Goal: Information Seeking & Learning: Learn about a topic

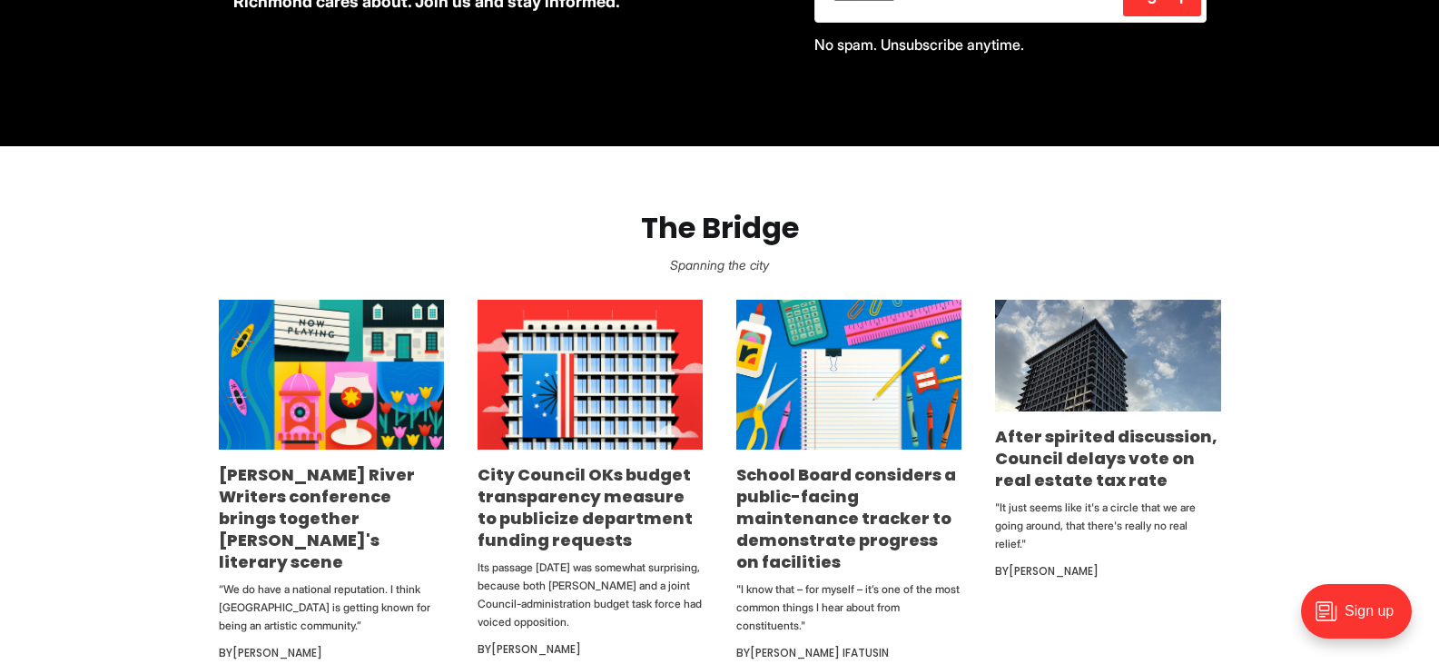
scroll to position [908, 0]
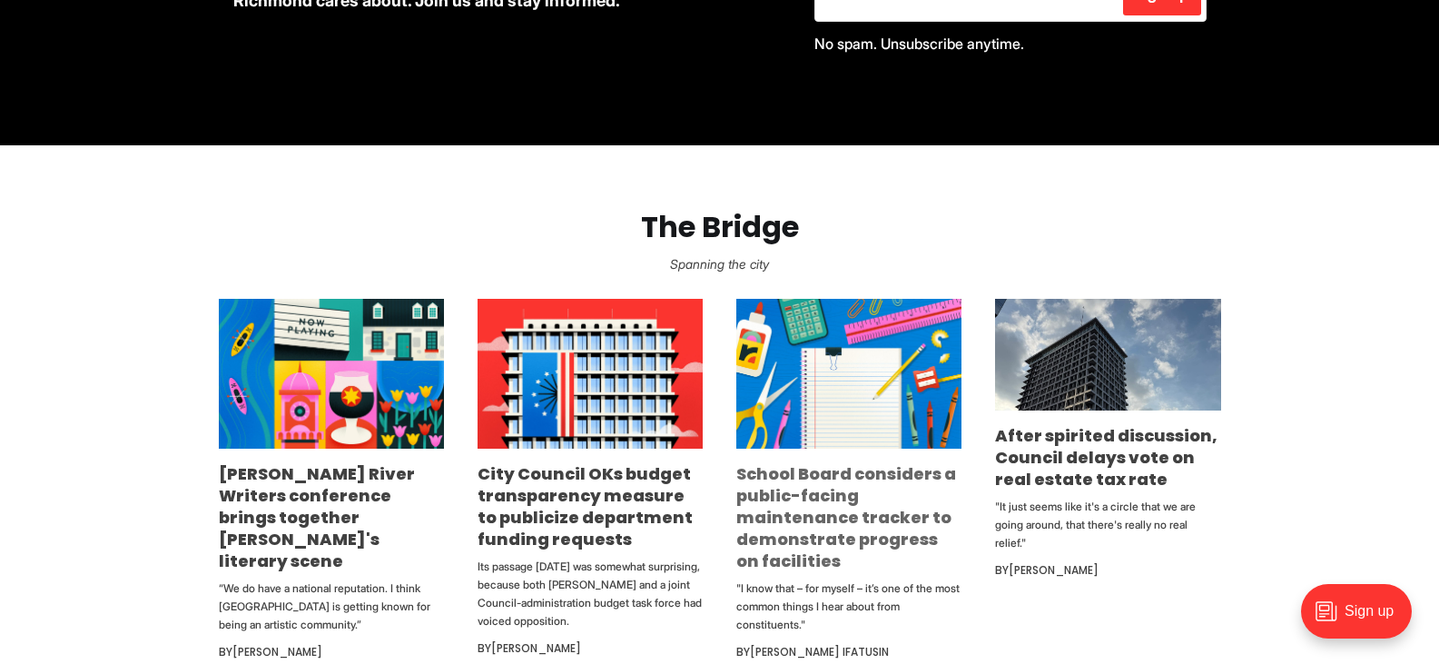
click at [887, 513] on link "School Board considers a public-facing maintenance tracker to demonstrate progr…" at bounding box center [846, 517] width 220 height 110
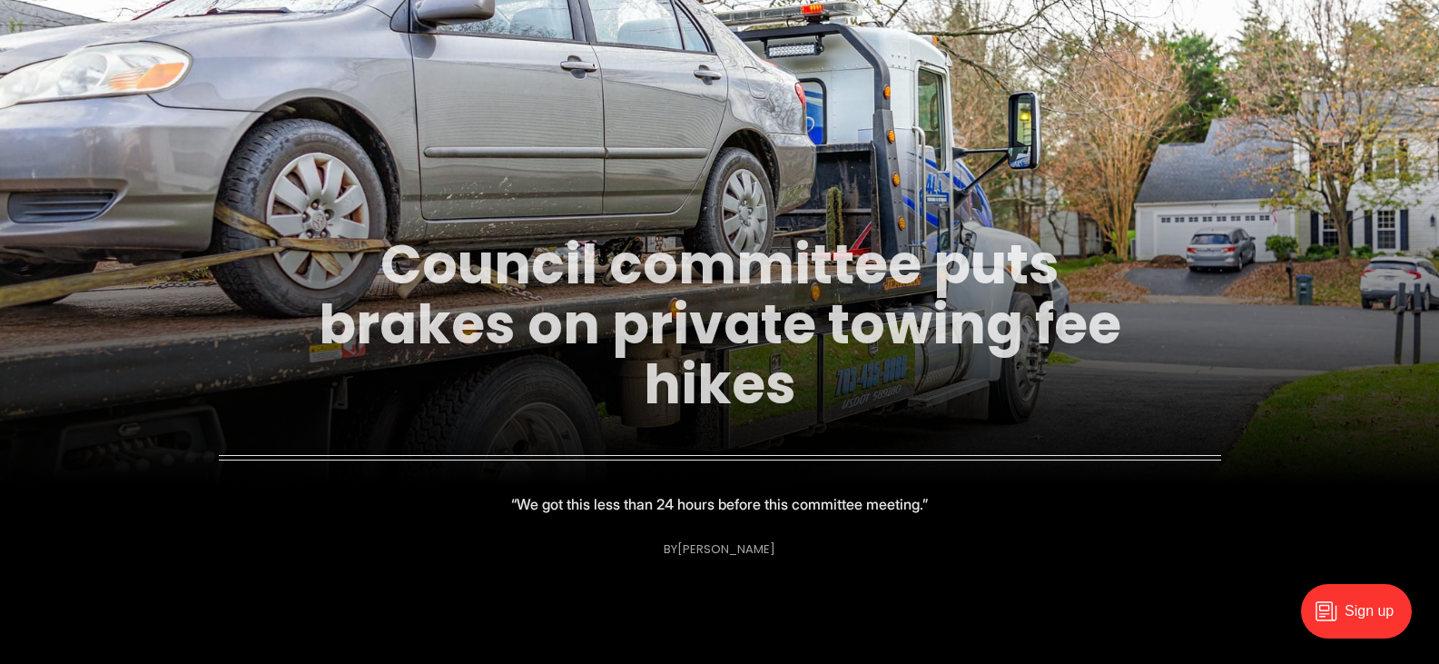
scroll to position [182, 0]
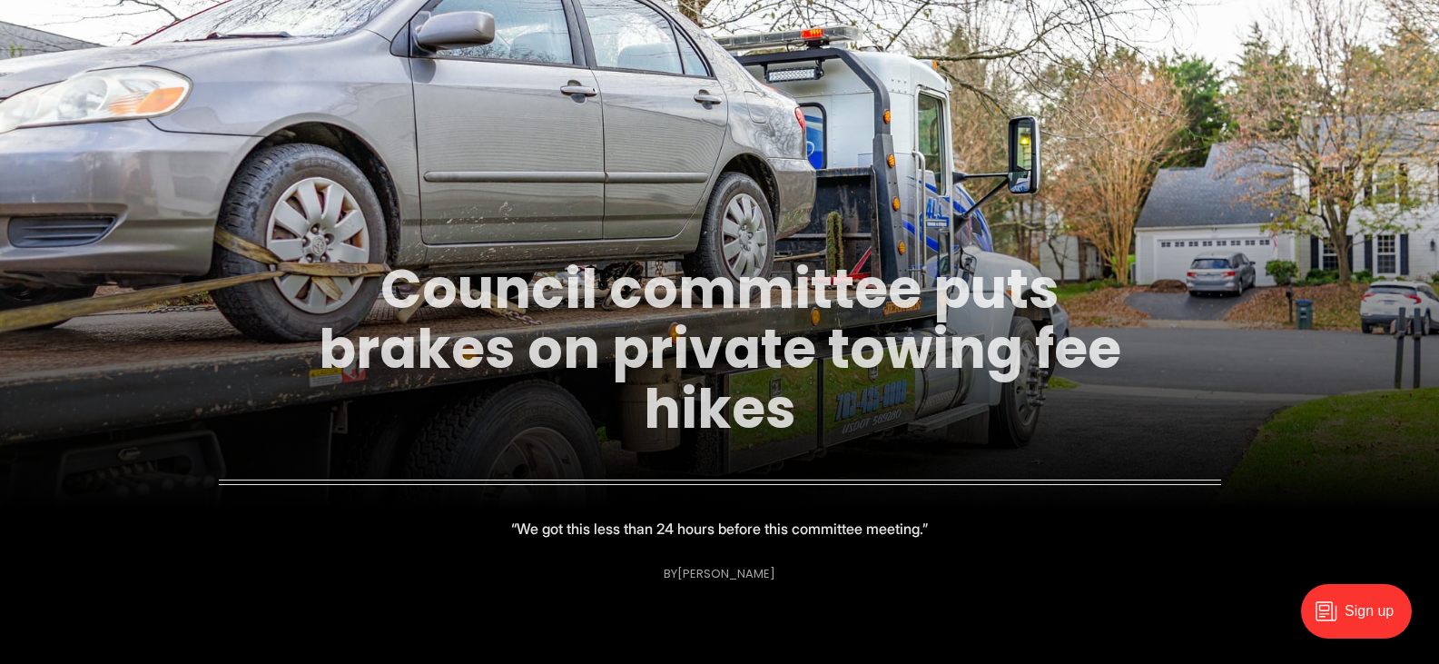
click at [728, 382] on link "Council committee puts brakes on private towing fee hikes" at bounding box center [720, 349] width 803 height 196
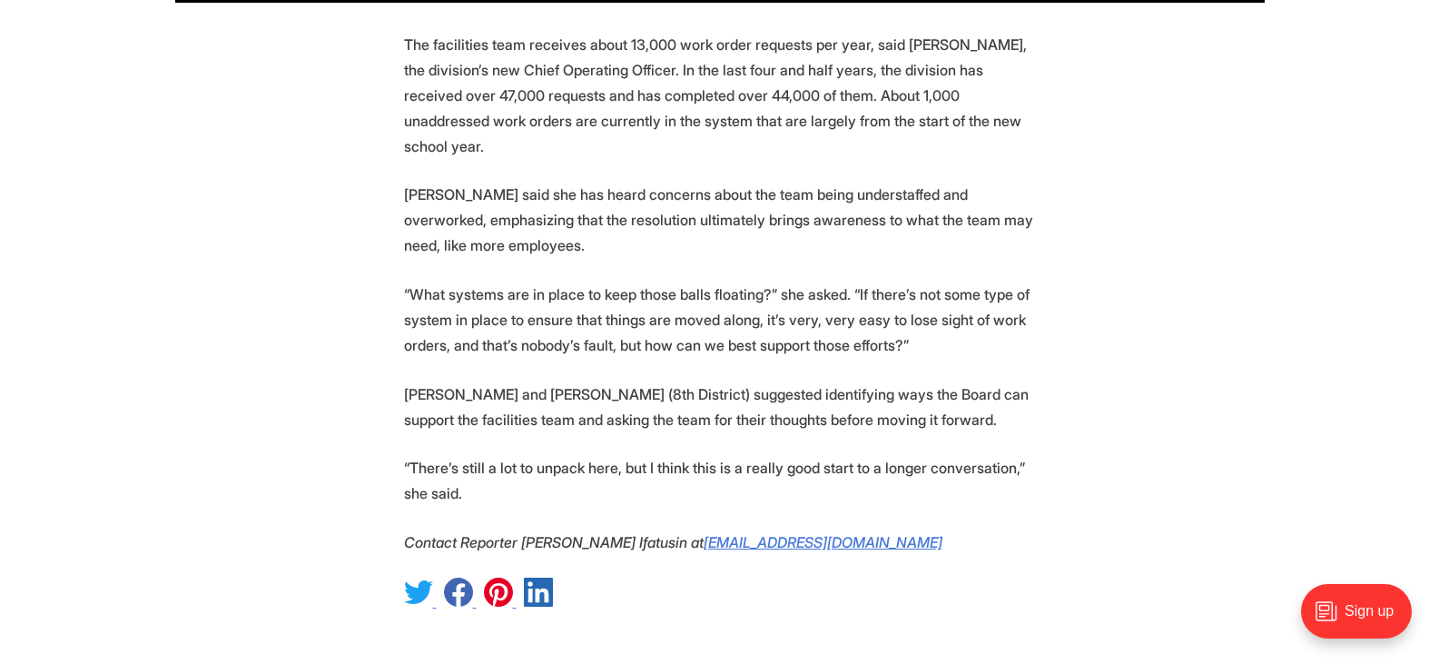
scroll to position [3178, 0]
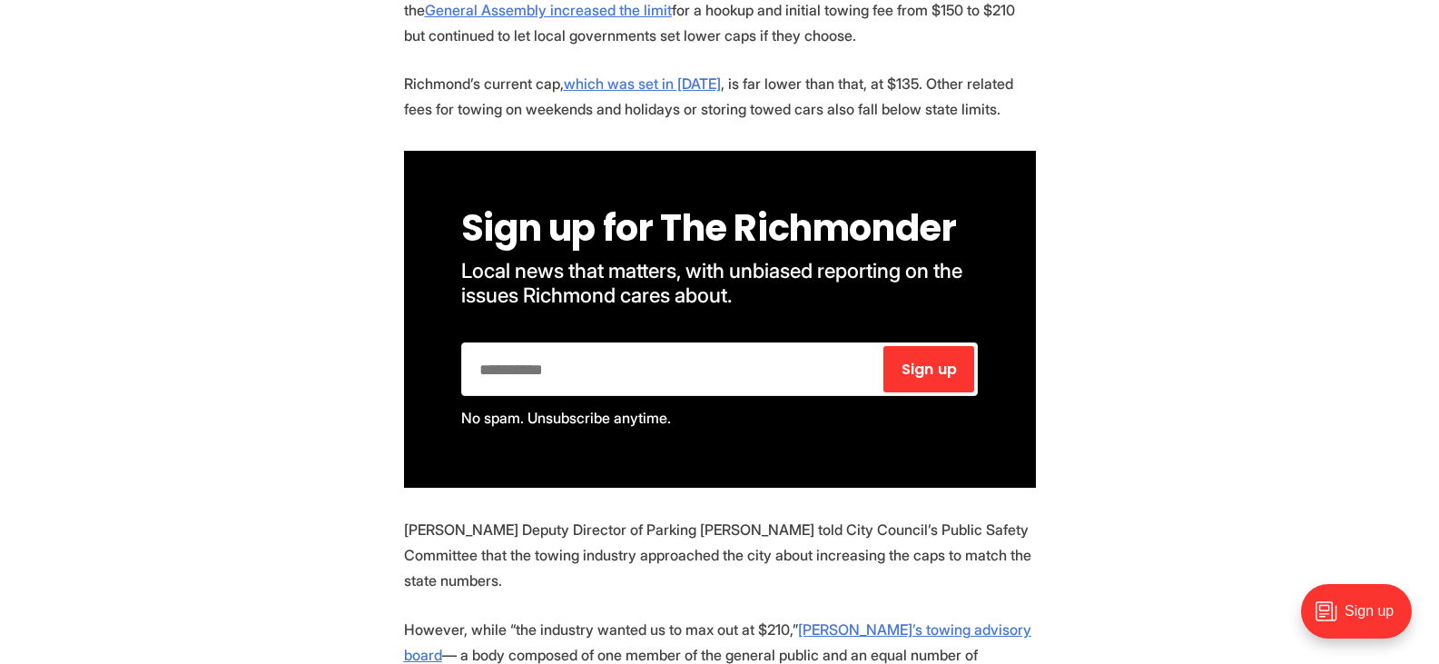
scroll to position [1180, 0]
